Goal: Task Accomplishment & Management: Complete application form

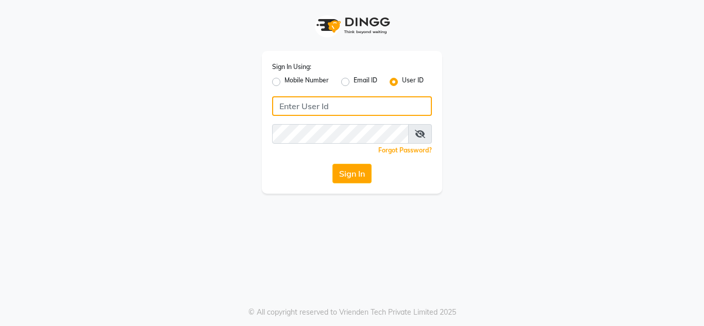
click at [284, 101] on input "Username" at bounding box center [352, 106] width 160 height 20
type input "anuj"
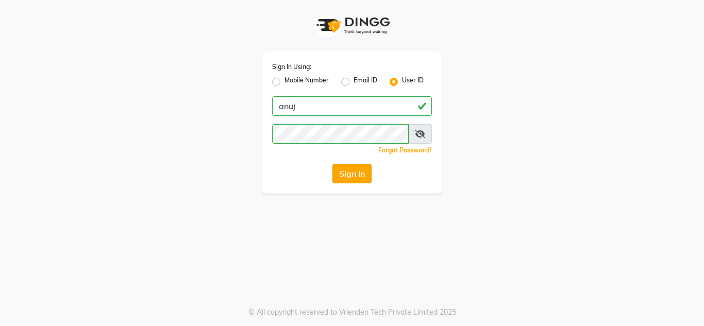
click at [365, 178] on button "Sign In" at bounding box center [351, 174] width 39 height 20
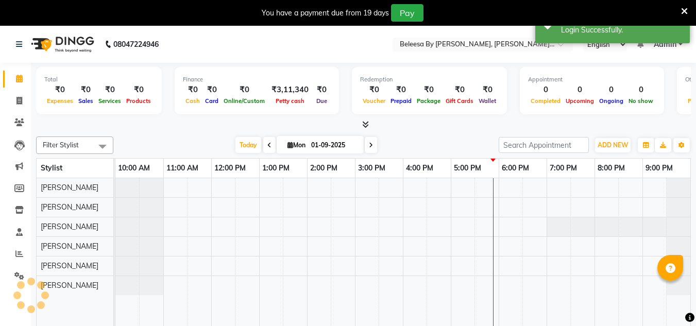
click at [365, 178] on div at bounding box center [402, 259] width 575 height 163
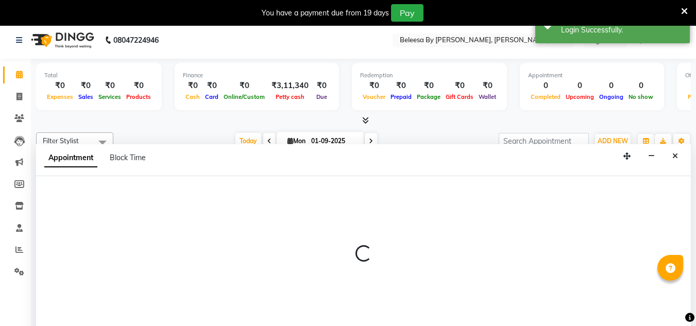
scroll to position [26, 0]
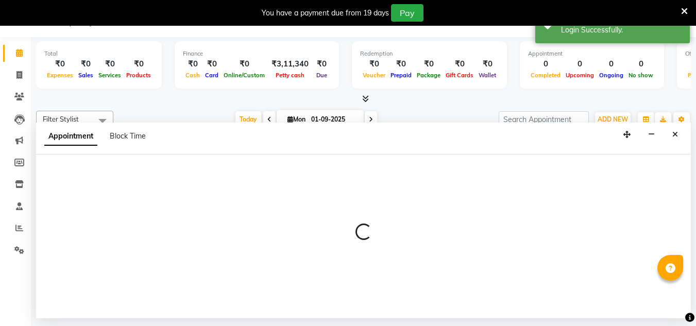
select select "71439"
select select "tentative"
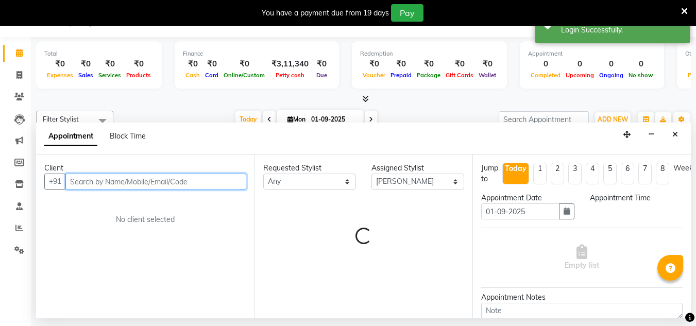
select select "900"
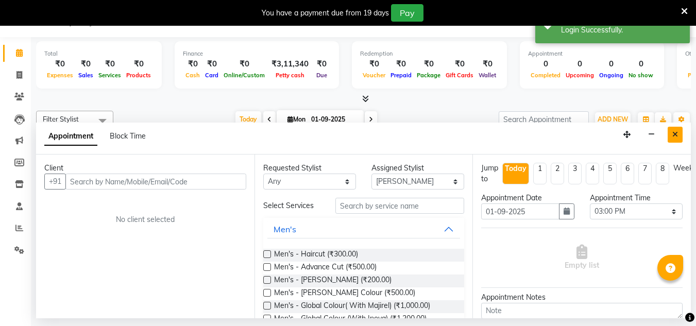
click at [675, 131] on icon "Close" at bounding box center [676, 134] width 6 height 7
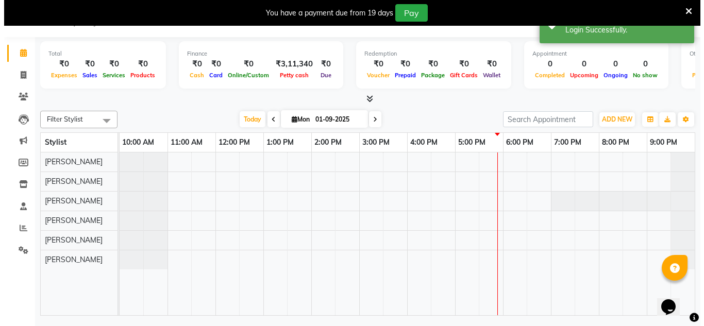
scroll to position [0, 0]
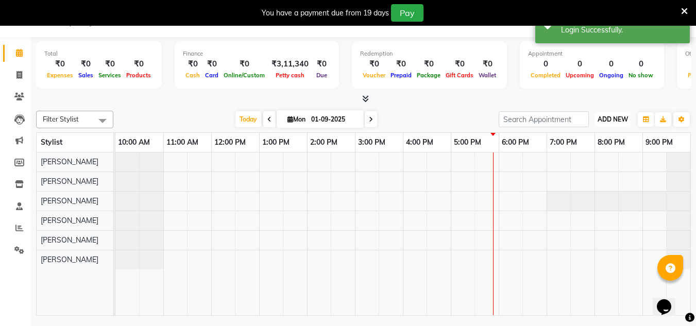
click at [622, 121] on span "ADD NEW" at bounding box center [613, 119] width 30 height 8
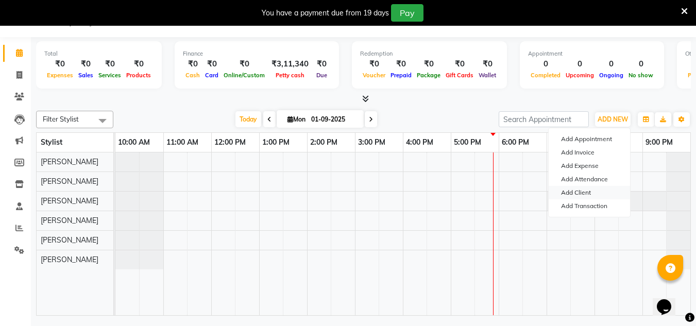
click at [575, 194] on link "Add Client" at bounding box center [589, 192] width 81 height 13
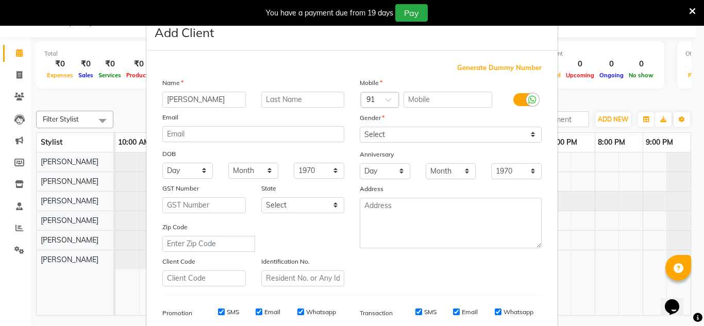
type input "[PERSON_NAME]"
click at [290, 97] on input "text" at bounding box center [303, 100] width 84 height 16
type input "[DEMOGRAPHIC_DATA]"
click at [428, 96] on input "text" at bounding box center [448, 100] width 89 height 16
type input "8056023215"
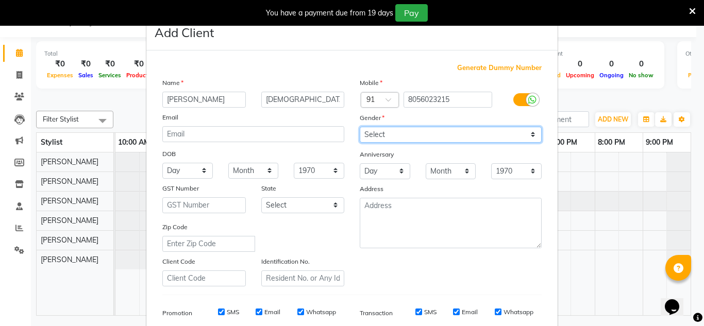
click at [533, 132] on select "Select [DEMOGRAPHIC_DATA] [DEMOGRAPHIC_DATA] Other Prefer Not To Say" at bounding box center [451, 135] width 182 height 16
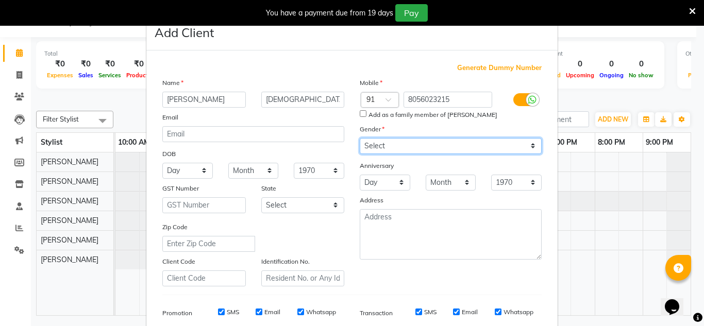
select select "[DEMOGRAPHIC_DATA]"
click at [360, 138] on select "Select [DEMOGRAPHIC_DATA] [DEMOGRAPHIC_DATA] Other Prefer Not To Say" at bounding box center [451, 146] width 182 height 16
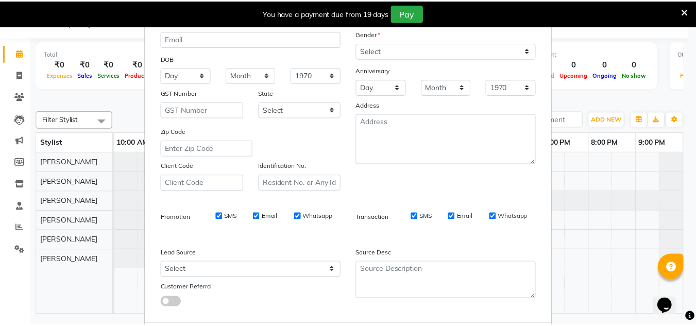
scroll to position [149, 0]
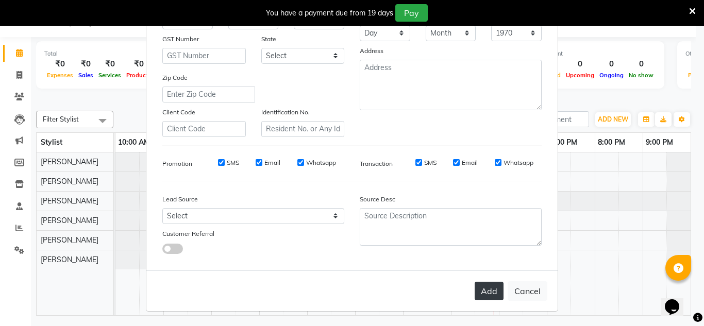
click at [490, 292] on button "Add" at bounding box center [489, 291] width 29 height 19
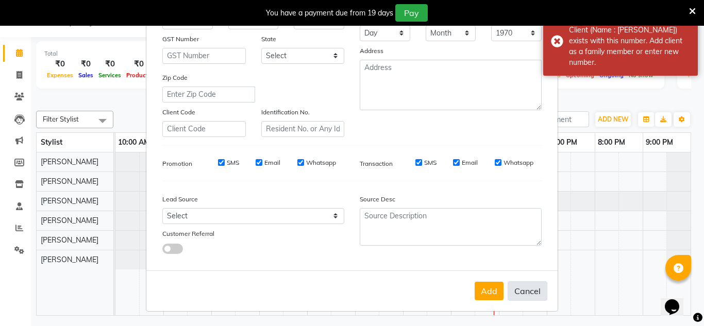
click at [526, 287] on button "Cancel" at bounding box center [528, 291] width 40 height 20
select select
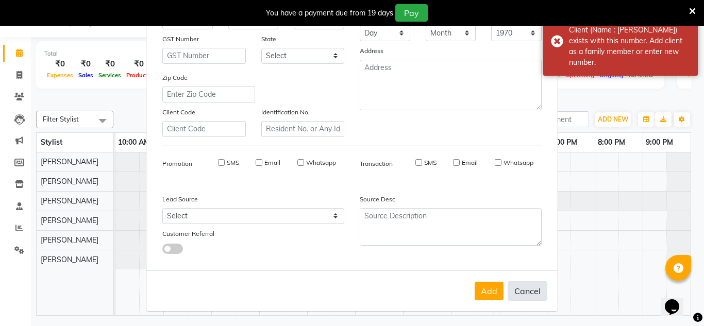
select select
checkbox input "false"
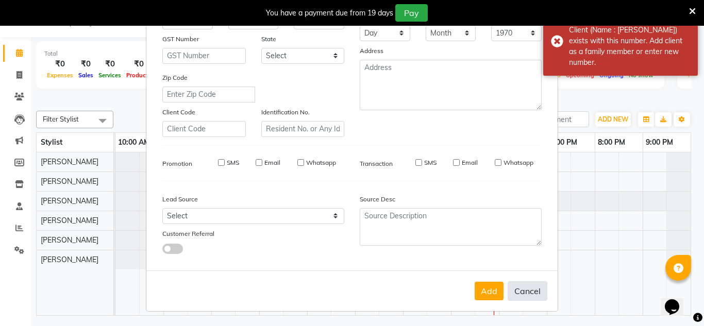
checkbox input "false"
